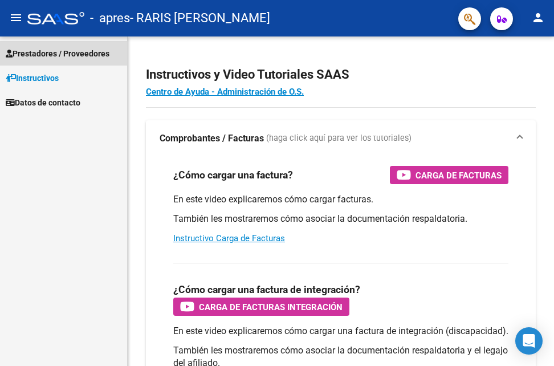
click at [74, 50] on span "Prestadores / Proveedores" at bounding box center [58, 53] width 104 height 13
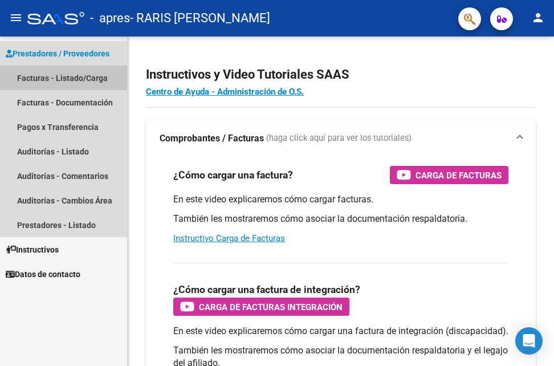
click at [73, 78] on link "Facturas - Listado/Carga" at bounding box center [63, 78] width 127 height 25
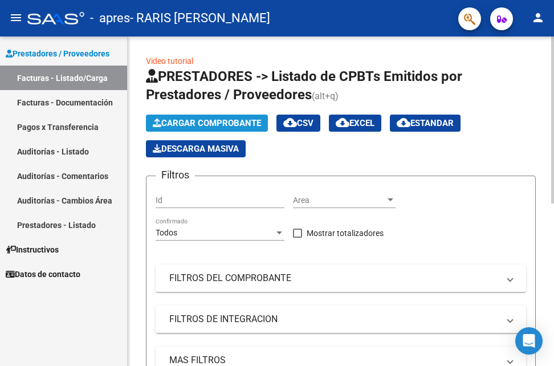
click at [199, 120] on span "Cargar Comprobante" at bounding box center [207, 123] width 108 height 10
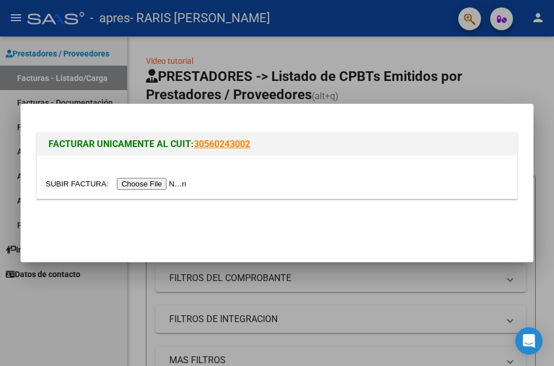
click at [147, 186] on input "file" at bounding box center [118, 184] width 144 height 12
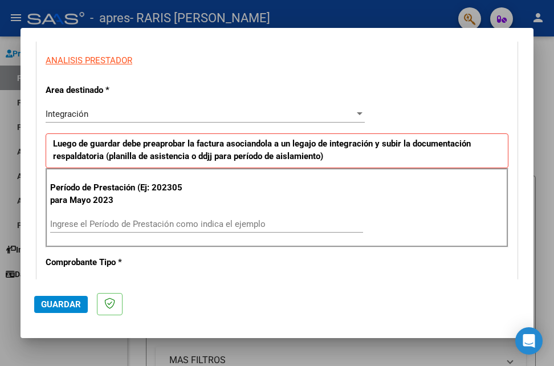
scroll to position [228, 0]
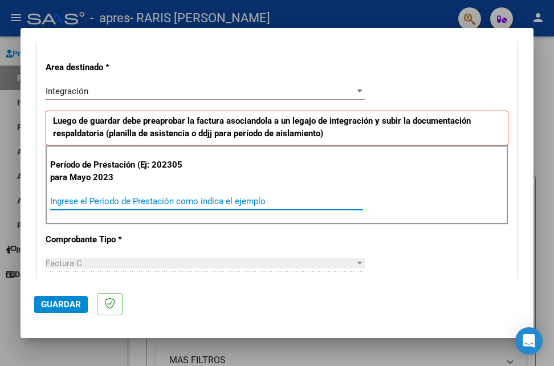
click at [154, 202] on input "Ingrese el Período de Prestación como indica el ejemplo" at bounding box center [206, 201] width 313 height 10
click at [67, 203] on input "Ingrese el Período de Prestación como indica el ejemplo" at bounding box center [206, 201] width 313 height 10
type input "202507"
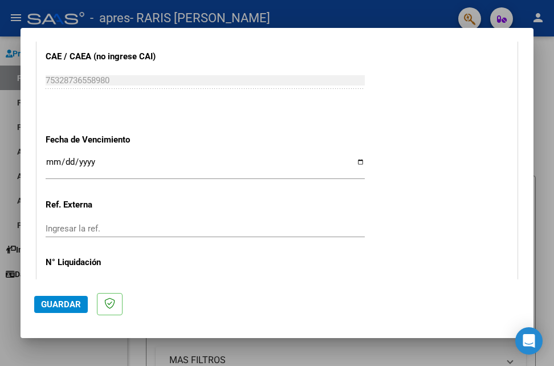
scroll to position [745, 0]
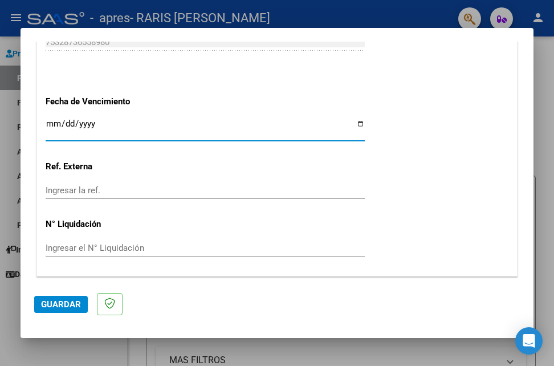
click at [50, 121] on input "Ingresar la fecha" at bounding box center [205, 128] width 319 height 18
type input "[DATE]"
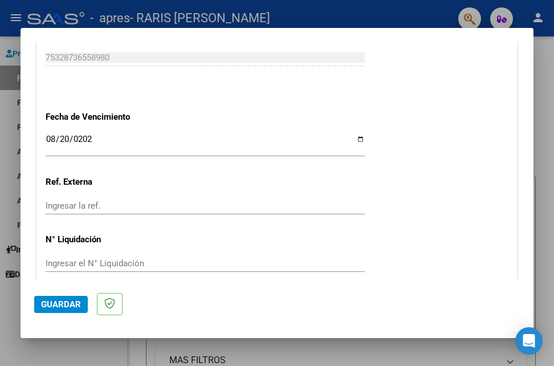
scroll to position [779, 0]
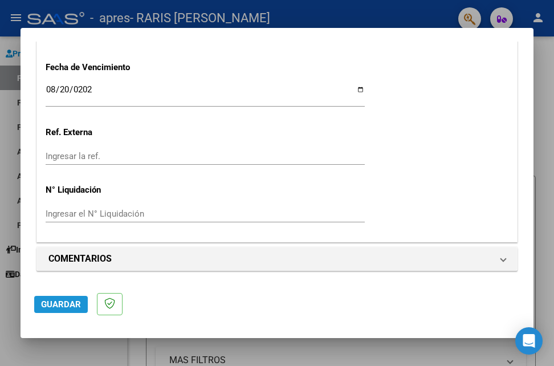
click at [60, 305] on span "Guardar" at bounding box center [61, 304] width 40 height 10
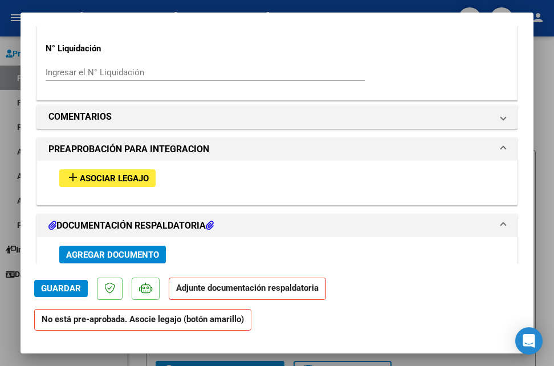
scroll to position [912, 0]
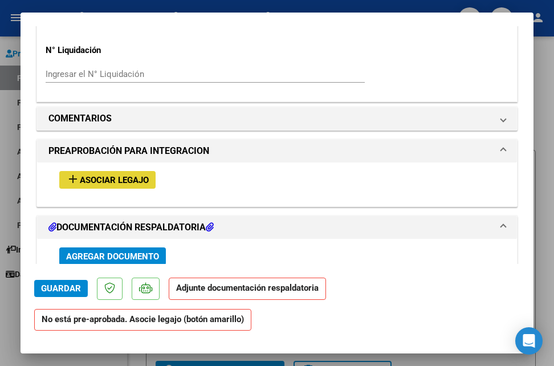
click at [96, 181] on span "Asociar Legajo" at bounding box center [114, 180] width 69 height 10
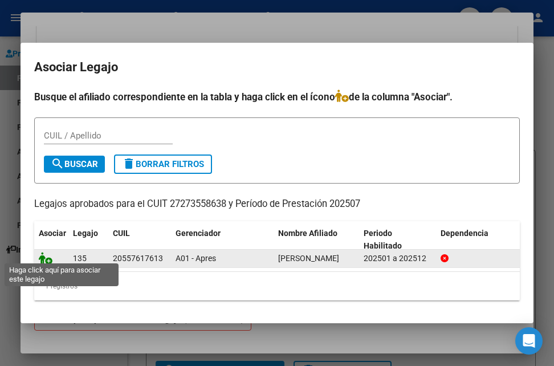
click at [48, 258] on icon at bounding box center [46, 258] width 14 height 13
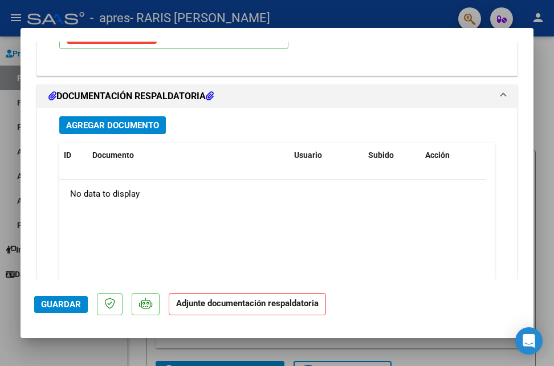
scroll to position [1253, 0]
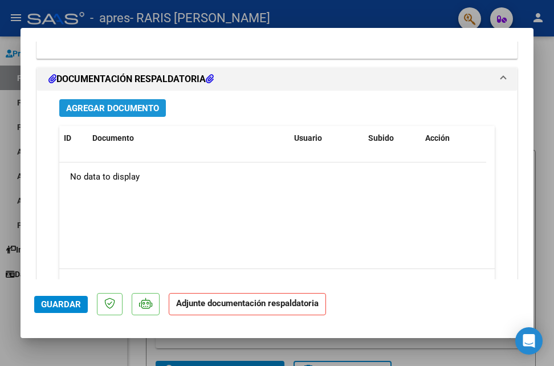
click at [108, 107] on span "Agregar Documento" at bounding box center [112, 108] width 93 height 10
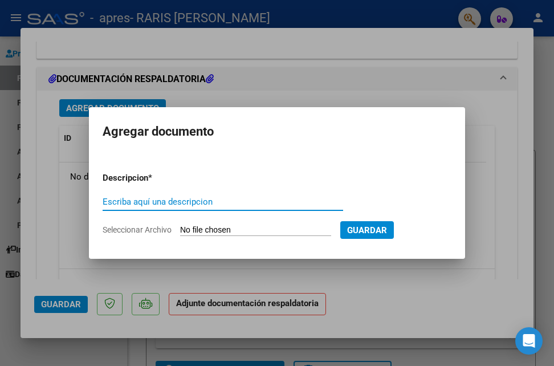
click at [107, 202] on input "Escriba aquí una descripcion" at bounding box center [223, 202] width 240 height 10
type input "Presentismo"
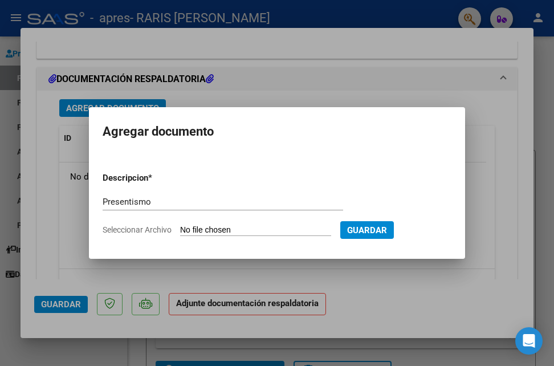
click at [197, 230] on input "Seleccionar Archivo" at bounding box center [255, 230] width 151 height 11
type input "C:\fakepath\PresentismoKanemanJul25.pdf"
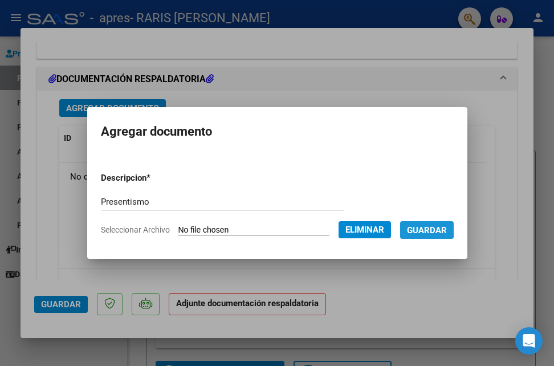
click at [439, 229] on span "Guardar" at bounding box center [427, 230] width 40 height 10
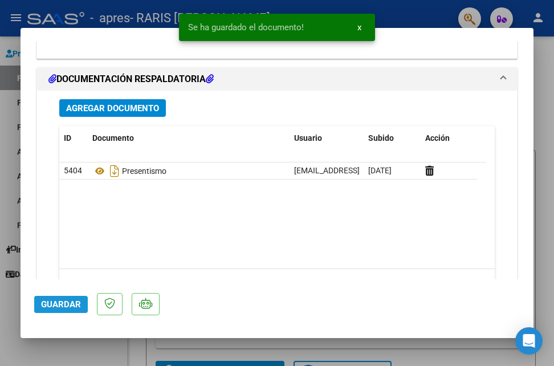
click at [71, 306] on span "Guardar" at bounding box center [61, 304] width 40 height 10
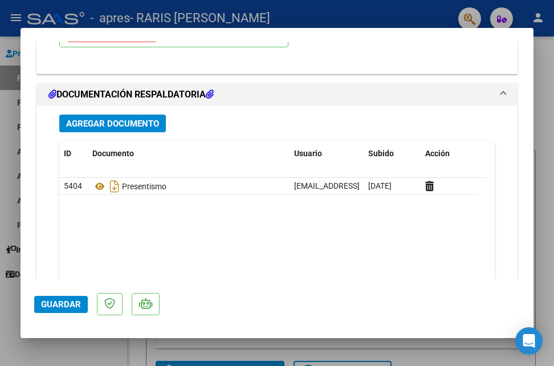
scroll to position [1307, 0]
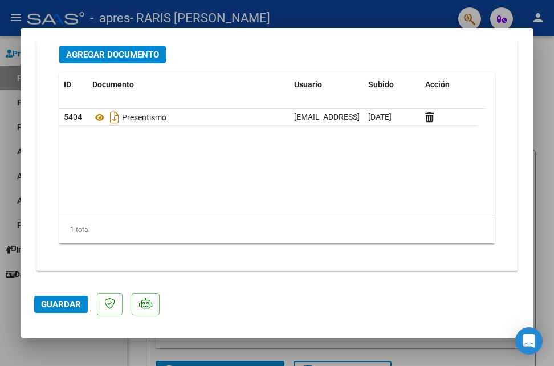
click at [60, 305] on span "Guardar" at bounding box center [61, 304] width 40 height 10
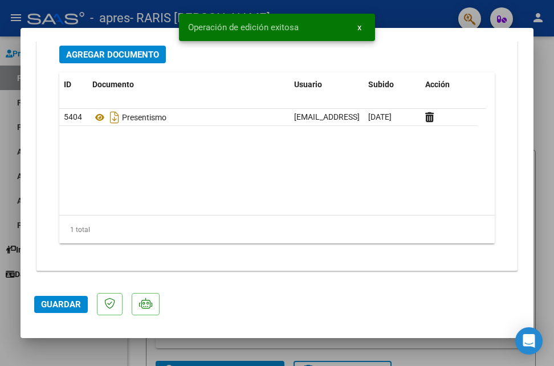
click at [540, 39] on div at bounding box center [277, 183] width 554 height 366
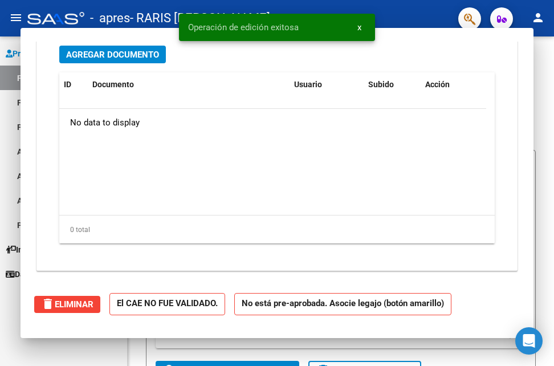
scroll to position [0, 0]
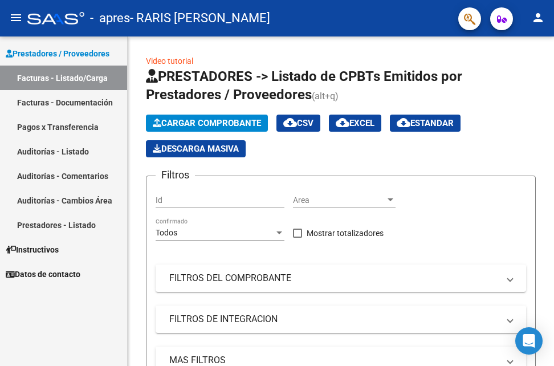
click at [83, 127] on link "Pagos x Transferencia" at bounding box center [63, 127] width 127 height 25
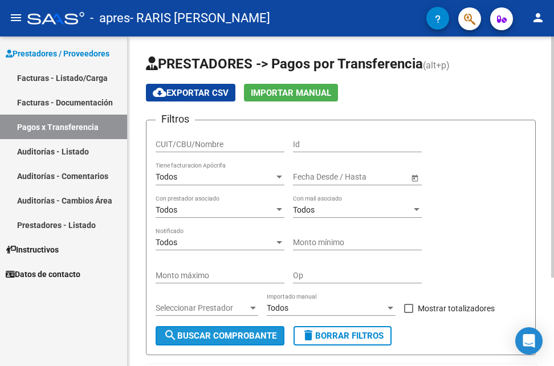
click at [240, 333] on span "search Buscar Comprobante" at bounding box center [220, 336] width 113 height 10
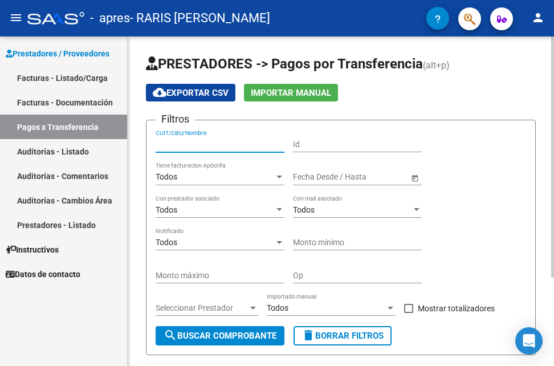
click at [254, 143] on input "CUIT/CBU/Nombre" at bounding box center [220, 145] width 129 height 10
type input "27273558638"
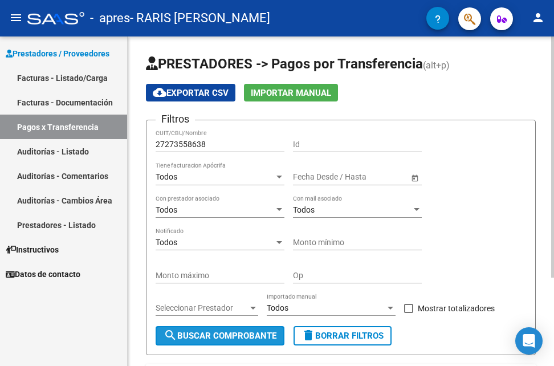
click at [256, 343] on button "search Buscar Comprobante" at bounding box center [220, 335] width 129 height 19
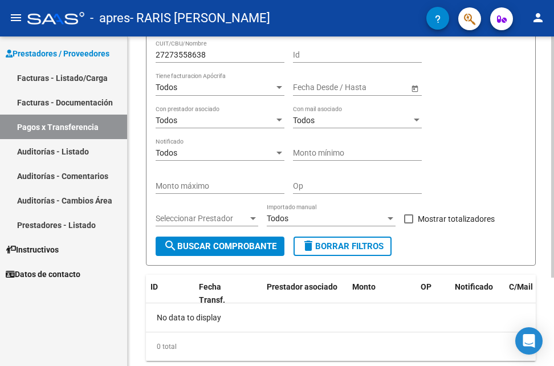
scroll to position [121, 0]
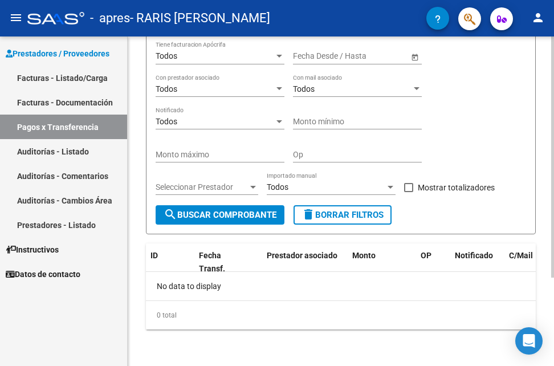
click at [553, 365] on html "menu - apres - RARIS [PERSON_NAME] person Prestadores / Proveedores Facturas - …" at bounding box center [277, 183] width 554 height 366
click at [254, 187] on div at bounding box center [253, 187] width 6 height 3
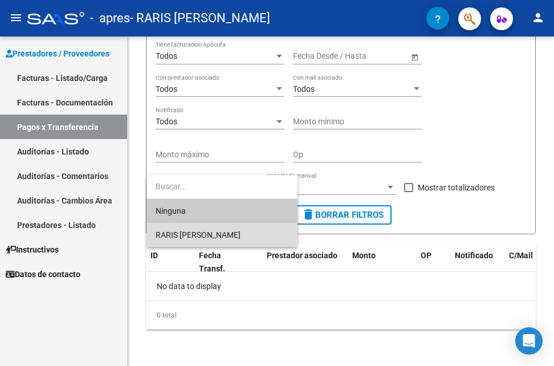
click at [239, 238] on span "RARIS [PERSON_NAME]" at bounding box center [222, 235] width 133 height 24
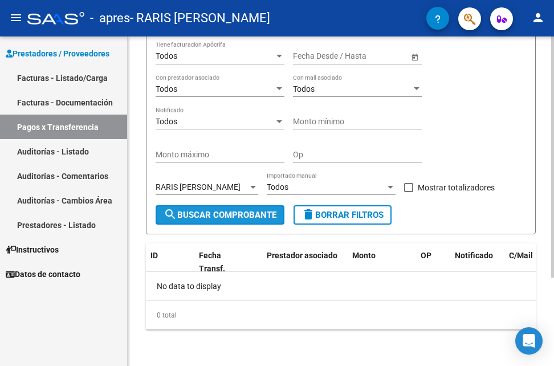
click at [246, 210] on span "search Buscar Comprobante" at bounding box center [220, 215] width 113 height 10
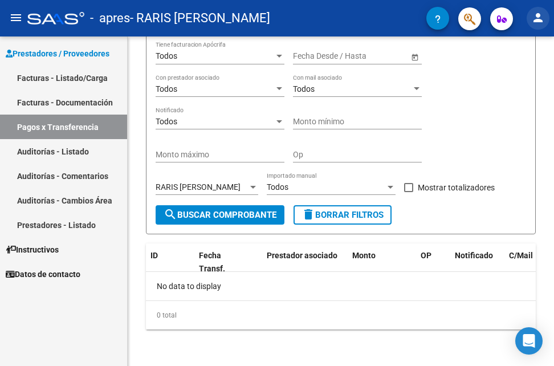
click at [538, 18] on mat-icon "person" at bounding box center [538, 18] width 14 height 14
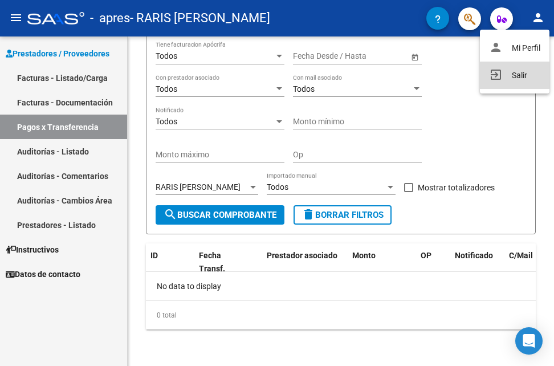
click at [520, 76] on button "exit_to_app Salir" at bounding box center [515, 75] width 70 height 27
